Goal: Find specific page/section

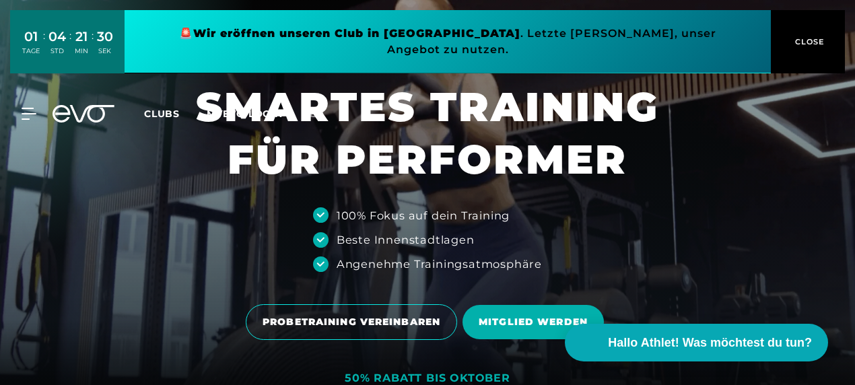
click at [812, 36] on span "CLOSE" at bounding box center [808, 42] width 33 height 12
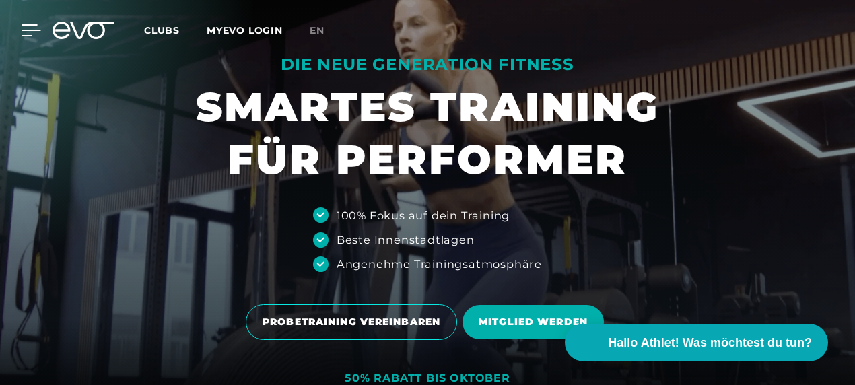
click at [26, 33] on icon at bounding box center [32, 30] width 20 height 12
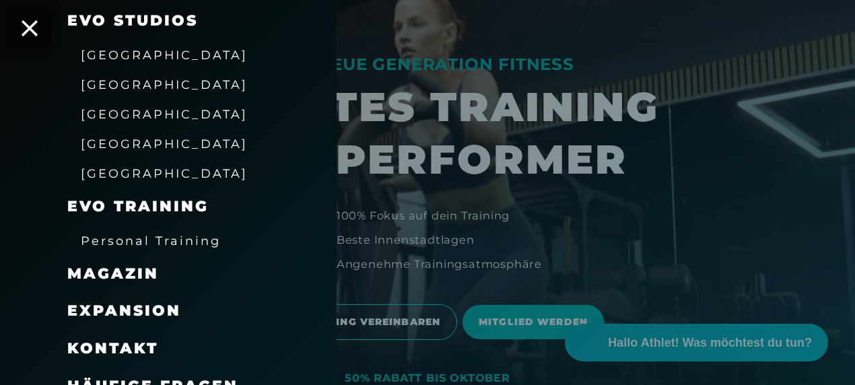
scroll to position [273, 0]
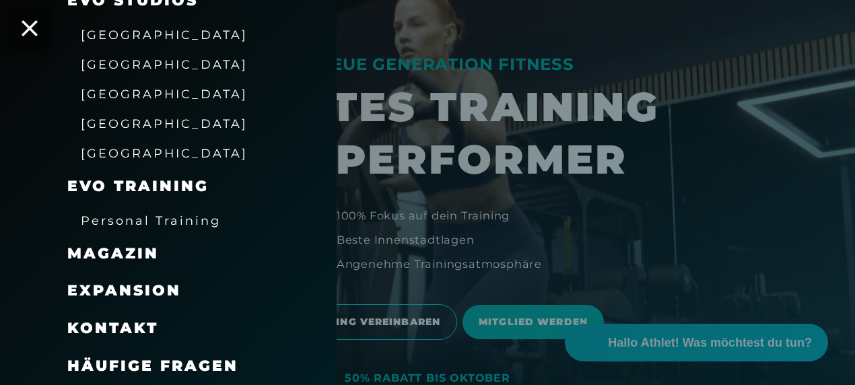
click at [125, 127] on span "[GEOGRAPHIC_DATA]" at bounding box center [164, 123] width 167 height 14
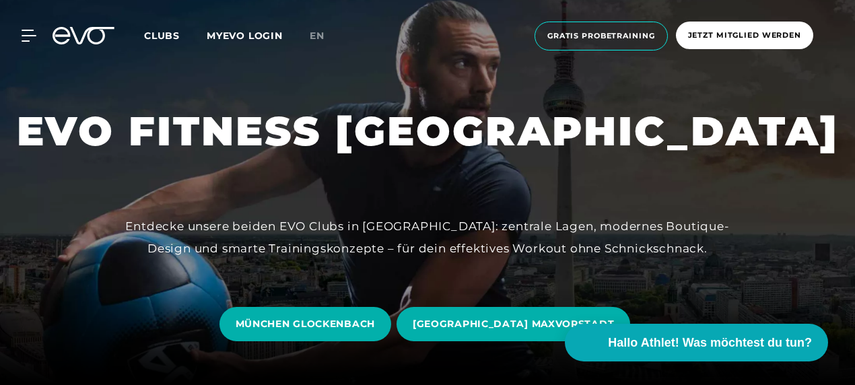
click at [659, 308] on div "[GEOGRAPHIC_DATA] GLOCKENBACH [GEOGRAPHIC_DATA] [GEOGRAPHIC_DATA]" at bounding box center [427, 324] width 833 height 55
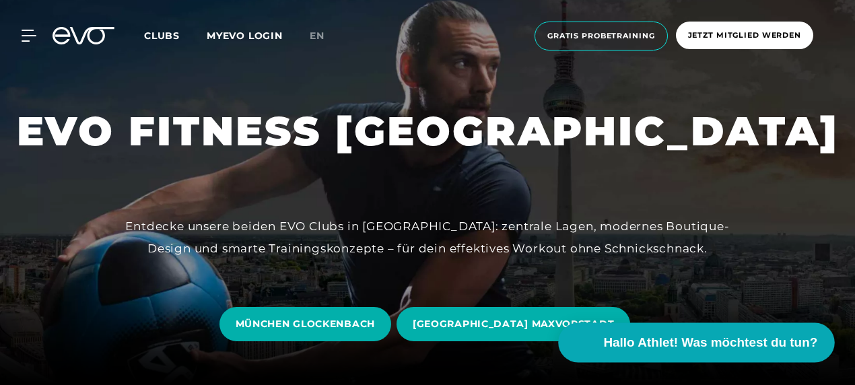
click at [653, 328] on button "Hallo Athlet! Was möchtest du tun?" at bounding box center [697, 343] width 276 height 40
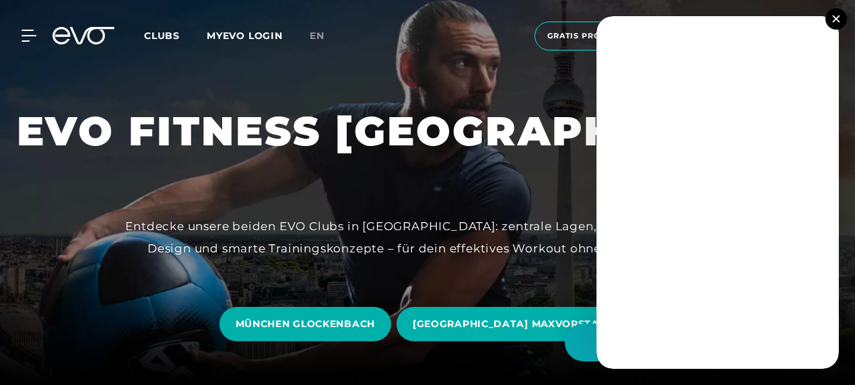
click at [835, 19] on img at bounding box center [835, 18] width 7 height 7
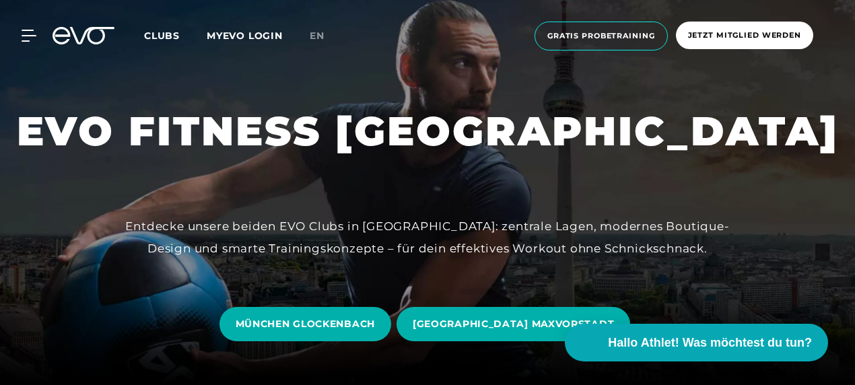
click at [199, 302] on div "[GEOGRAPHIC_DATA] GLOCKENBACH [GEOGRAPHIC_DATA] [GEOGRAPHIC_DATA]" at bounding box center [427, 324] width 833 height 55
click at [396, 349] on link "MÜNCHEN GLOCKENBACH" at bounding box center [307, 324] width 177 height 55
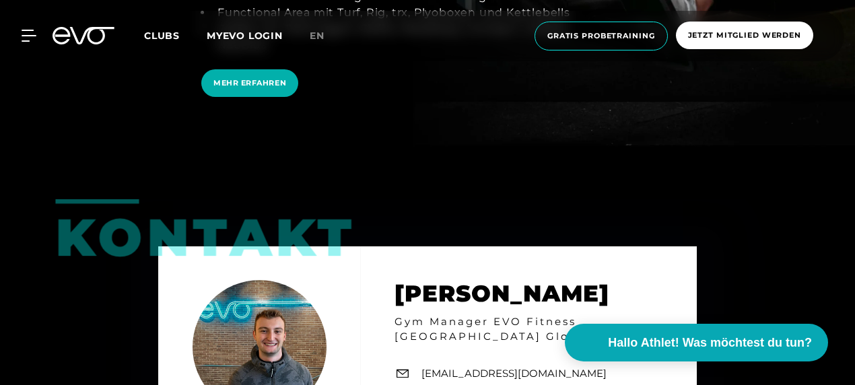
scroll to position [3003, 0]
